Goal: Information Seeking & Learning: Learn about a topic

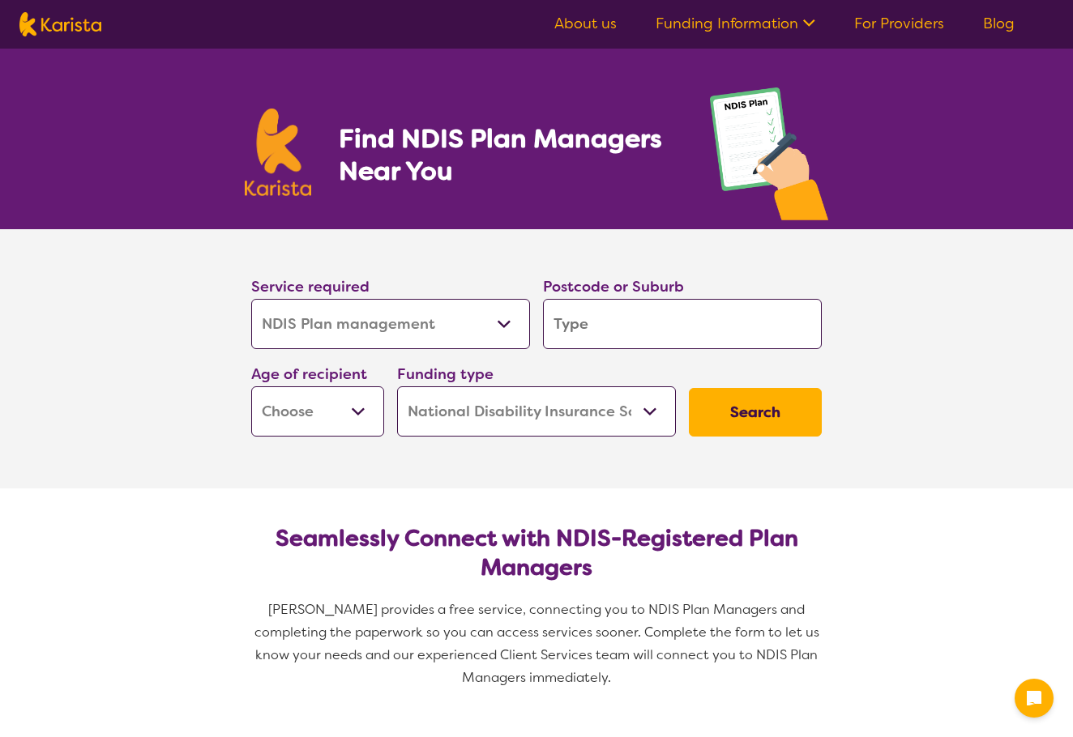
select select "NDIS Plan management"
select select "NDIS"
select select "NDIS Plan management"
select select "NDIS"
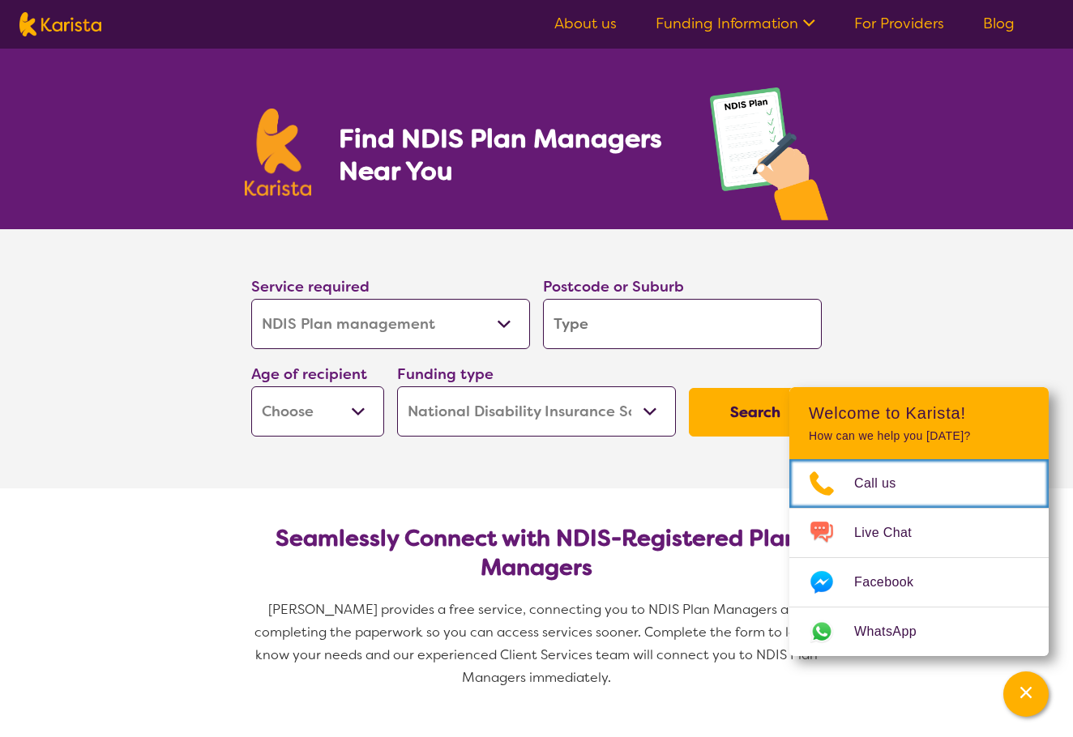
scroll to position [15, 0]
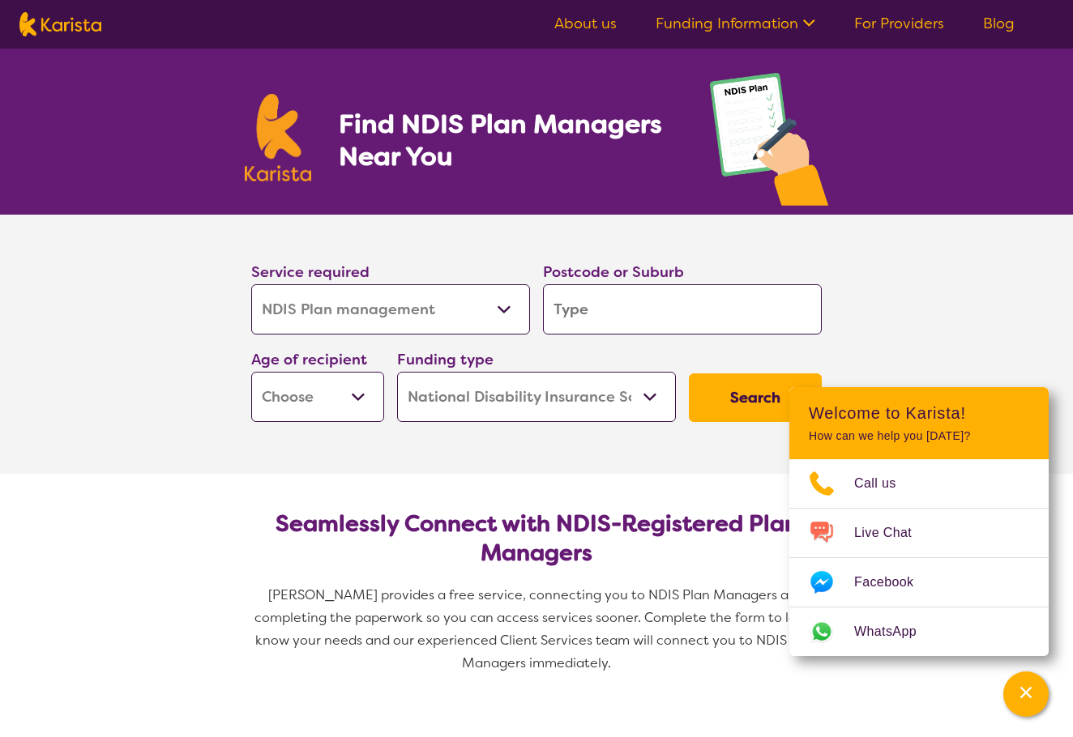
click at [642, 313] on input "search" at bounding box center [682, 309] width 279 height 50
type input "4"
type input "45"
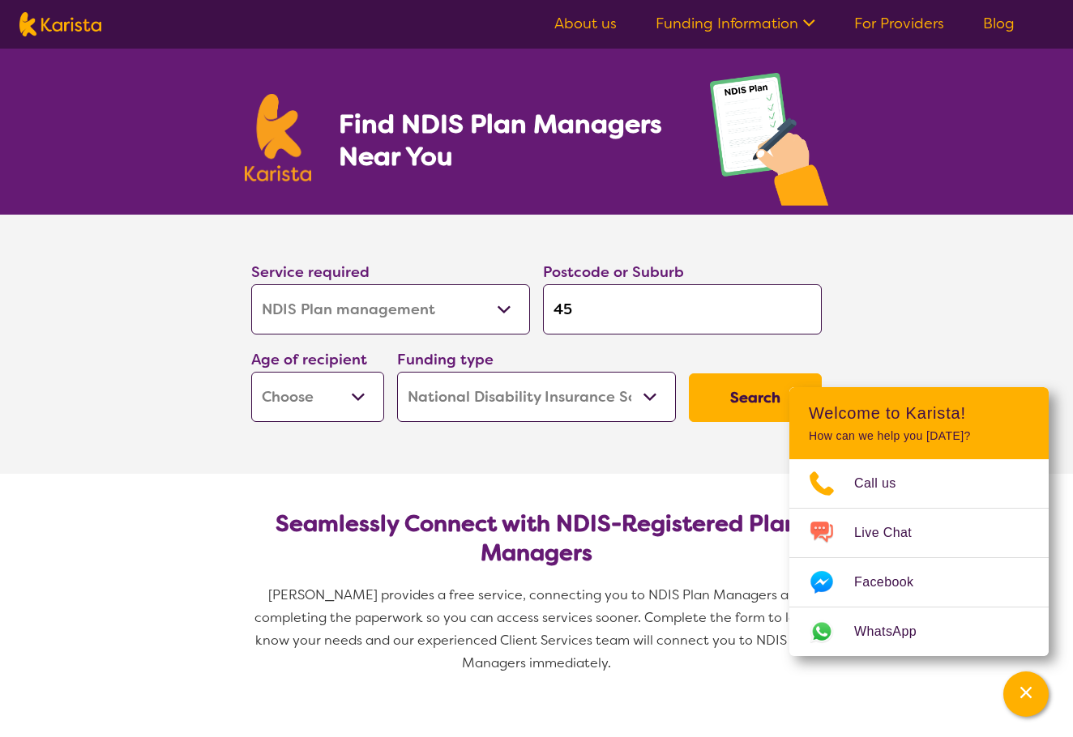
type input "450"
type input "4505"
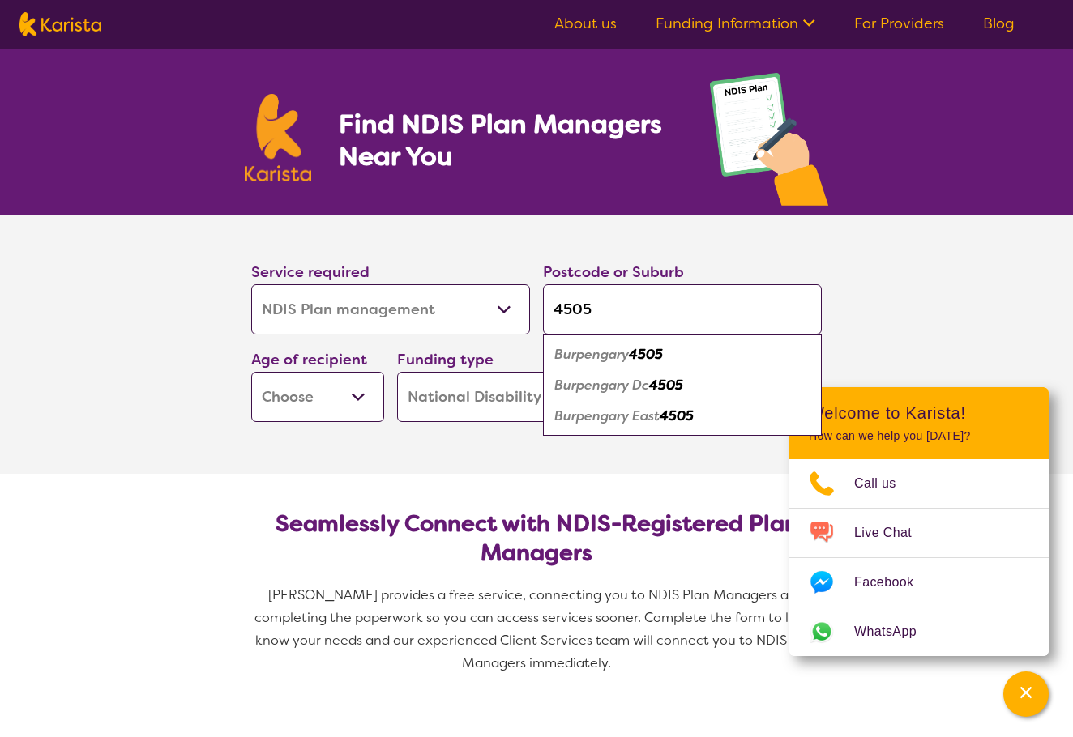
type input "4505"
click at [614, 413] on em "Burpengary East" at bounding box center [606, 416] width 105 height 17
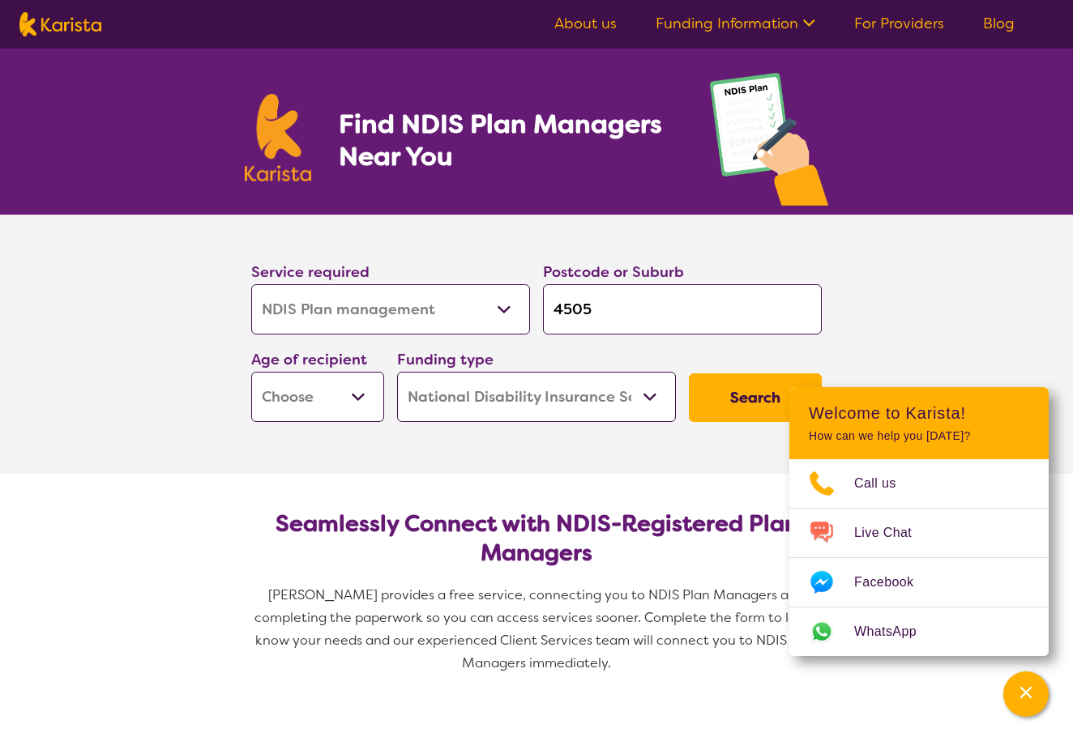
select select "NDIS Support Coordination"
click at [957, 286] on section "Service required Allied Health Assistant Assessment ([MEDICAL_DATA] or [MEDICAL…" at bounding box center [536, 344] width 1073 height 259
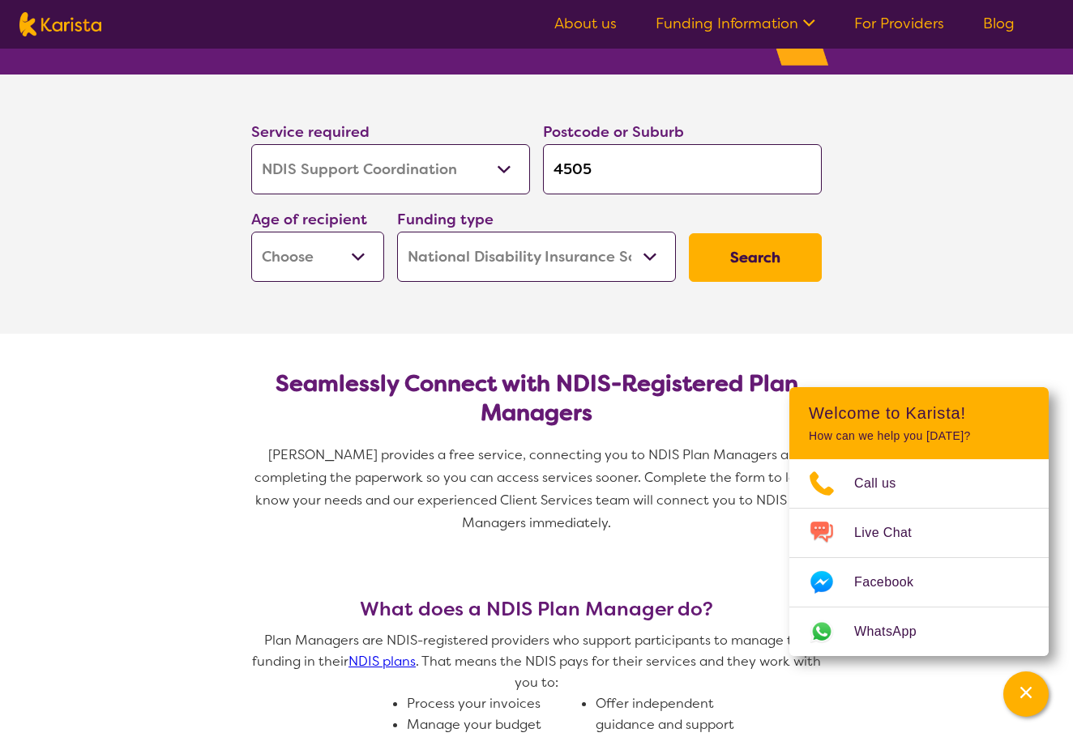
scroll to position [165, 0]
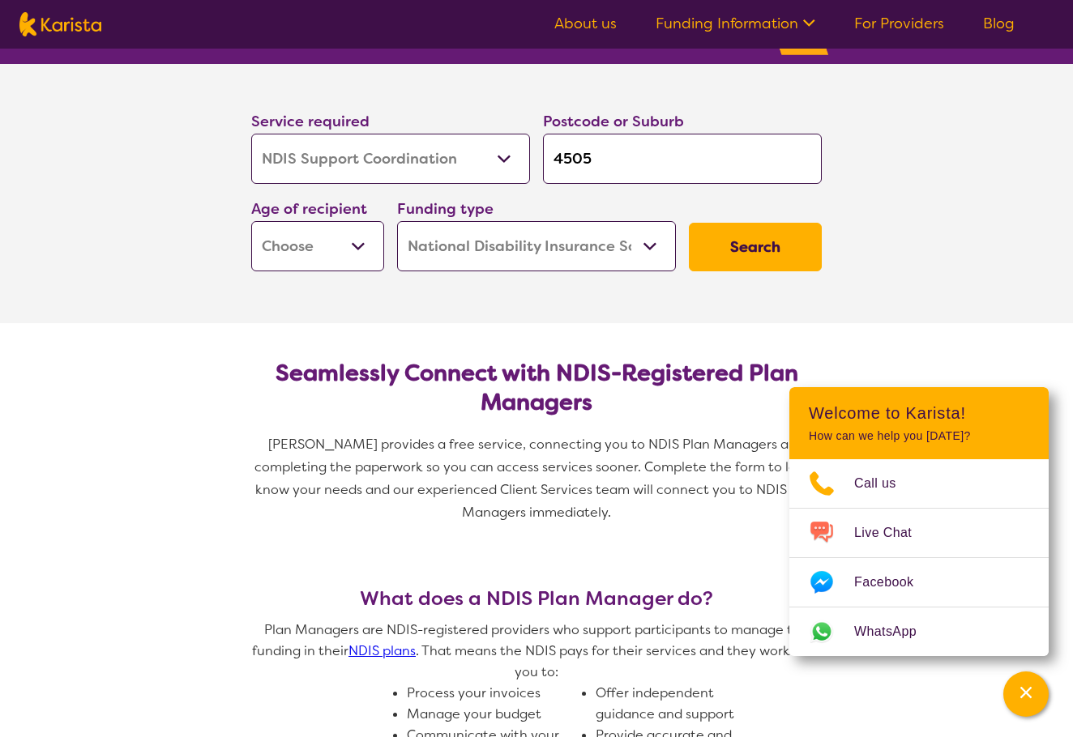
click at [737, 250] on button "Search" at bounding box center [755, 247] width 133 height 49
select select "AD"
click at [737, 253] on button "Search" at bounding box center [755, 247] width 133 height 49
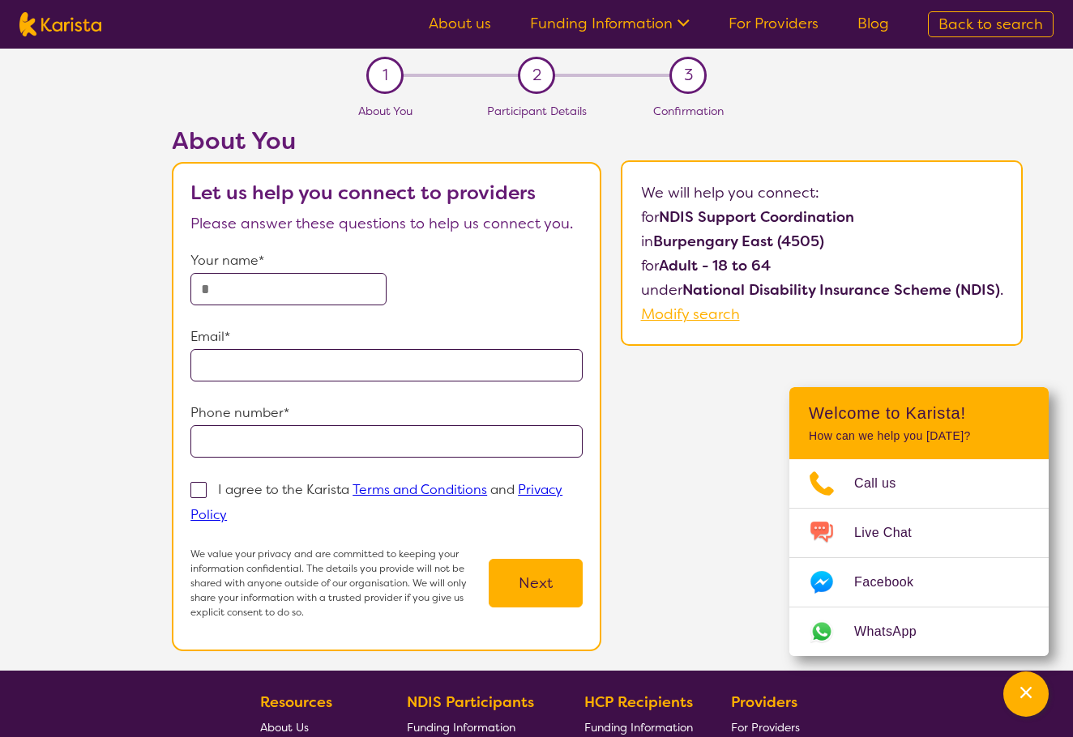
click at [787, 29] on link "For Providers" at bounding box center [773, 23] width 90 height 19
select select "NDIS Plan management"
select select "AD"
select select "NDIS"
select select "NDIS Plan management"
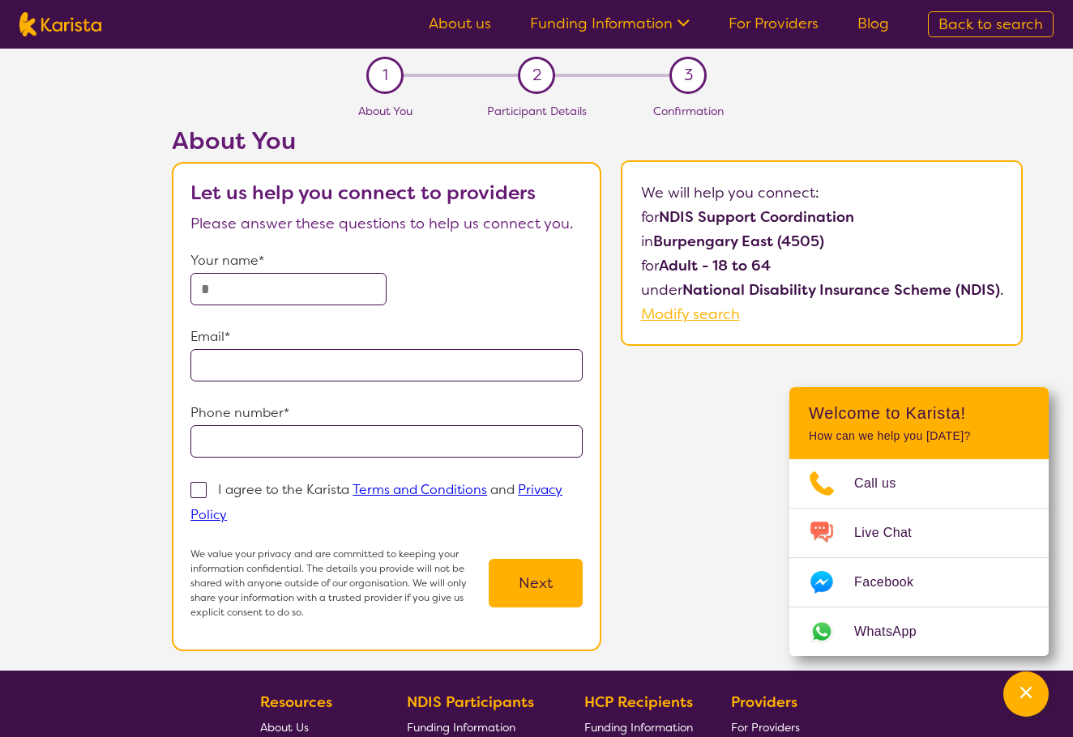
select select "AD"
select select "NDIS"
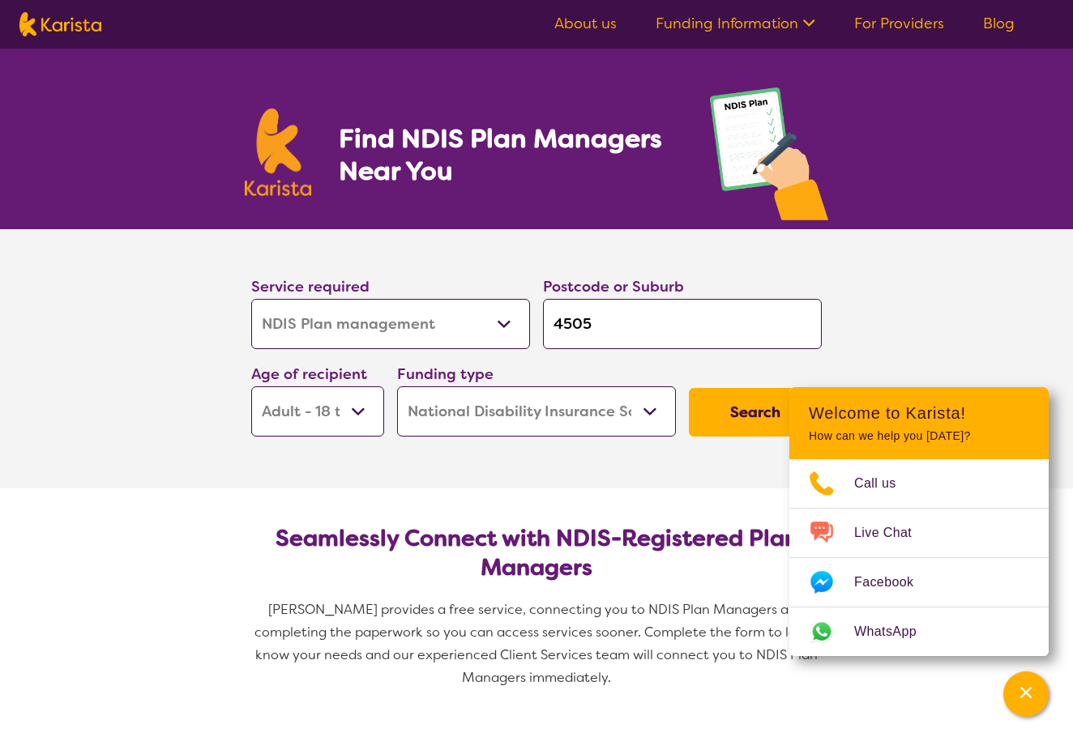
scroll to position [165, 0]
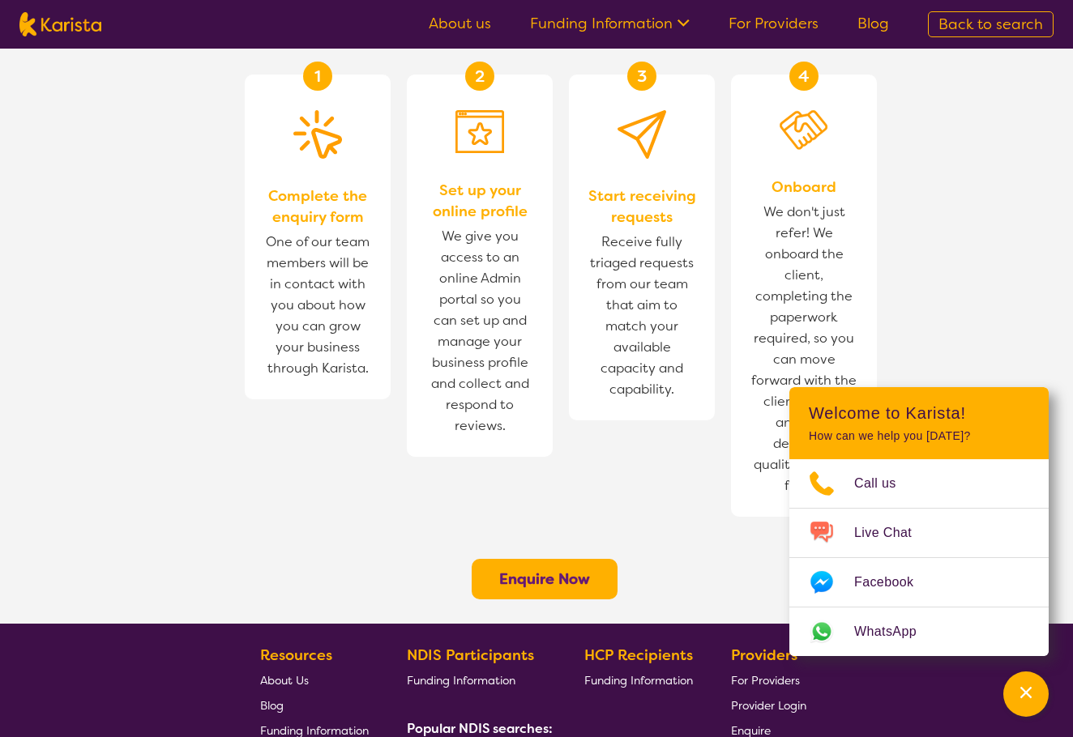
scroll to position [1030, 0]
